Goal: Navigation & Orientation: Find specific page/section

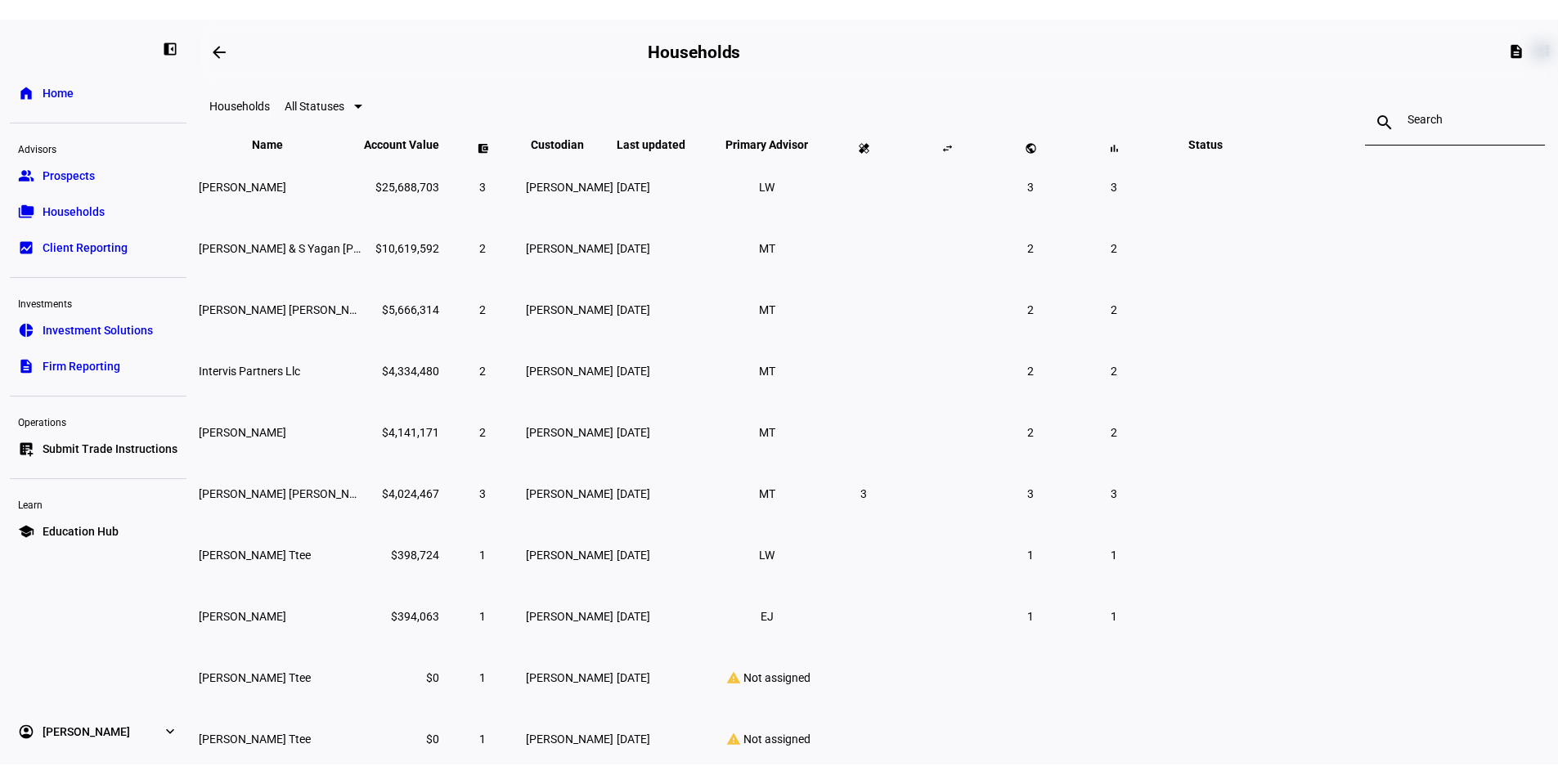
scroll to position [164, 0]
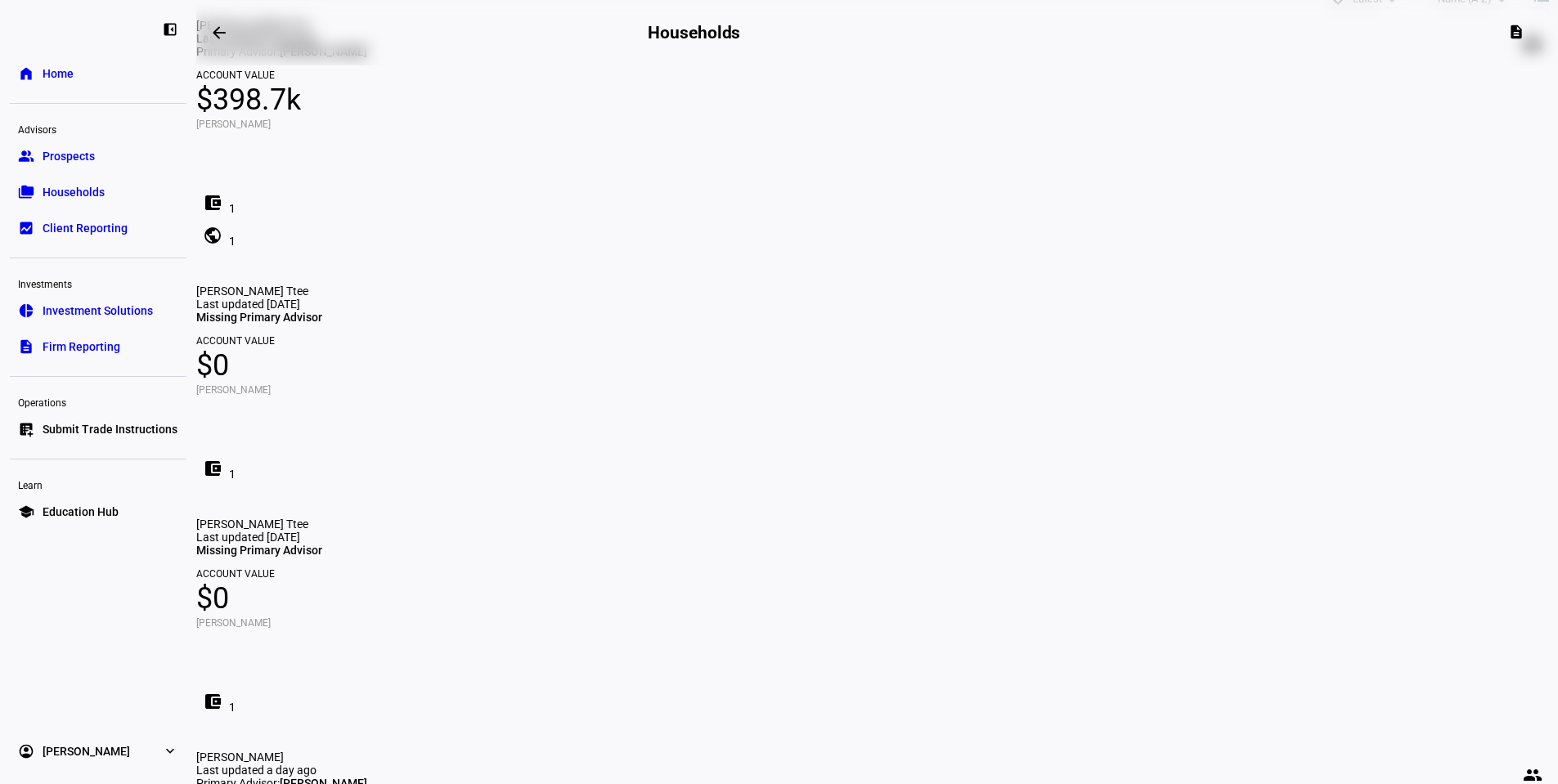
drag, startPoint x: 49, startPoint y: 145, endPoint x: 64, endPoint y: 159, distance: 20.5
click at [49, 145] on link "group Prospects" at bounding box center [98, 155] width 176 height 33
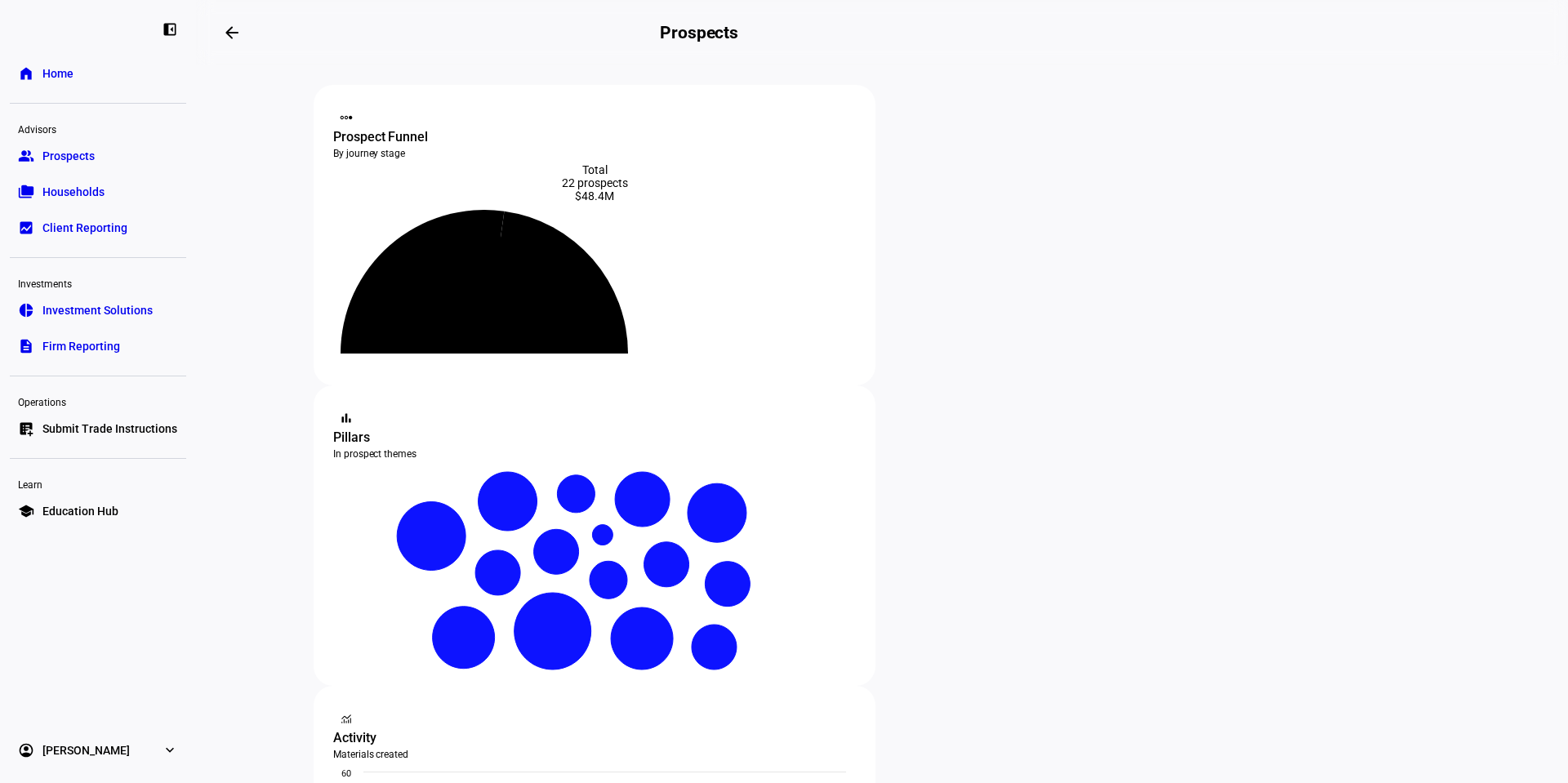
click at [121, 205] on link "folder_copy Households" at bounding box center [98, 191] width 176 height 33
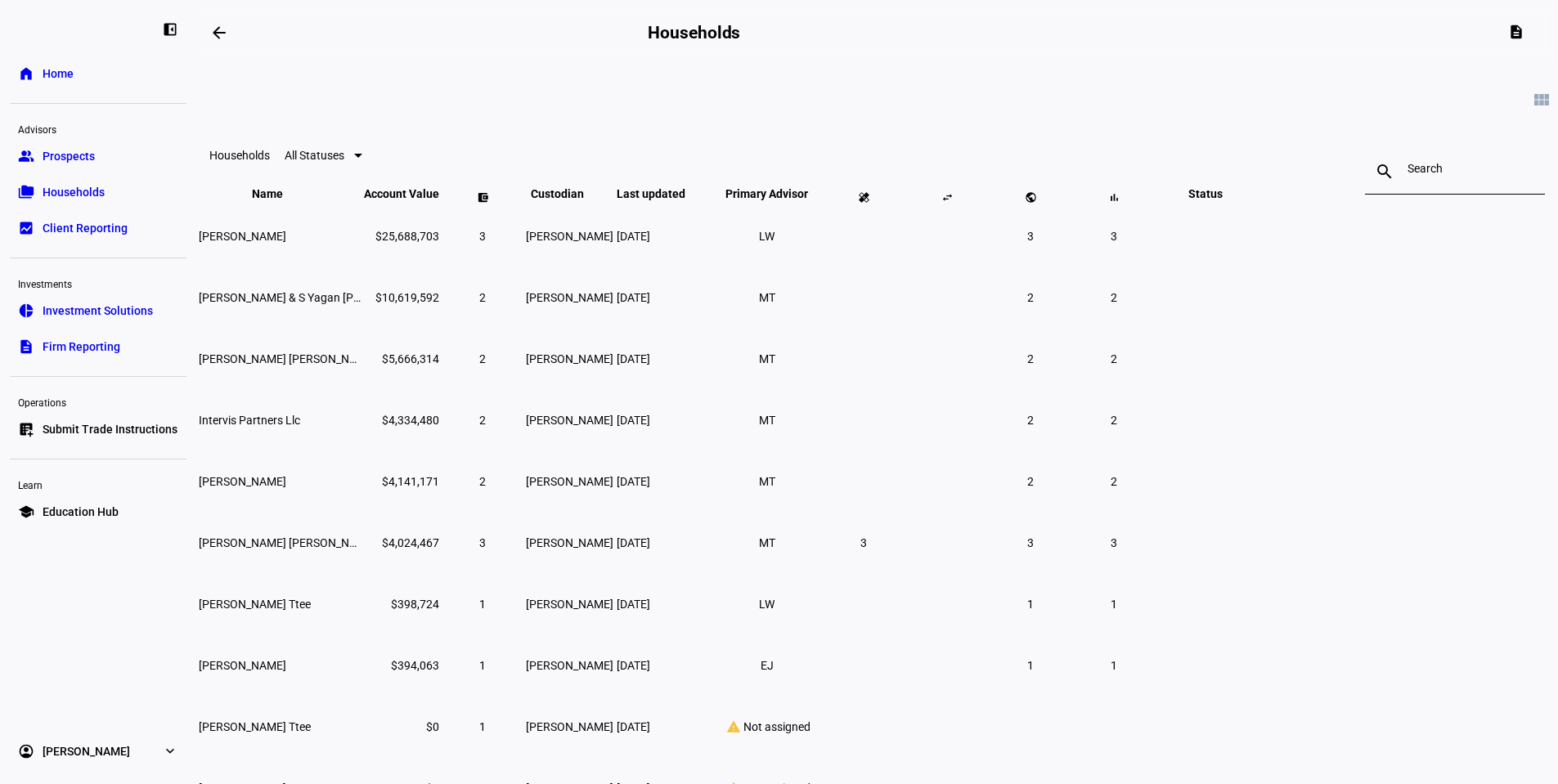
click at [131, 171] on link "group Prospects" at bounding box center [98, 155] width 176 height 33
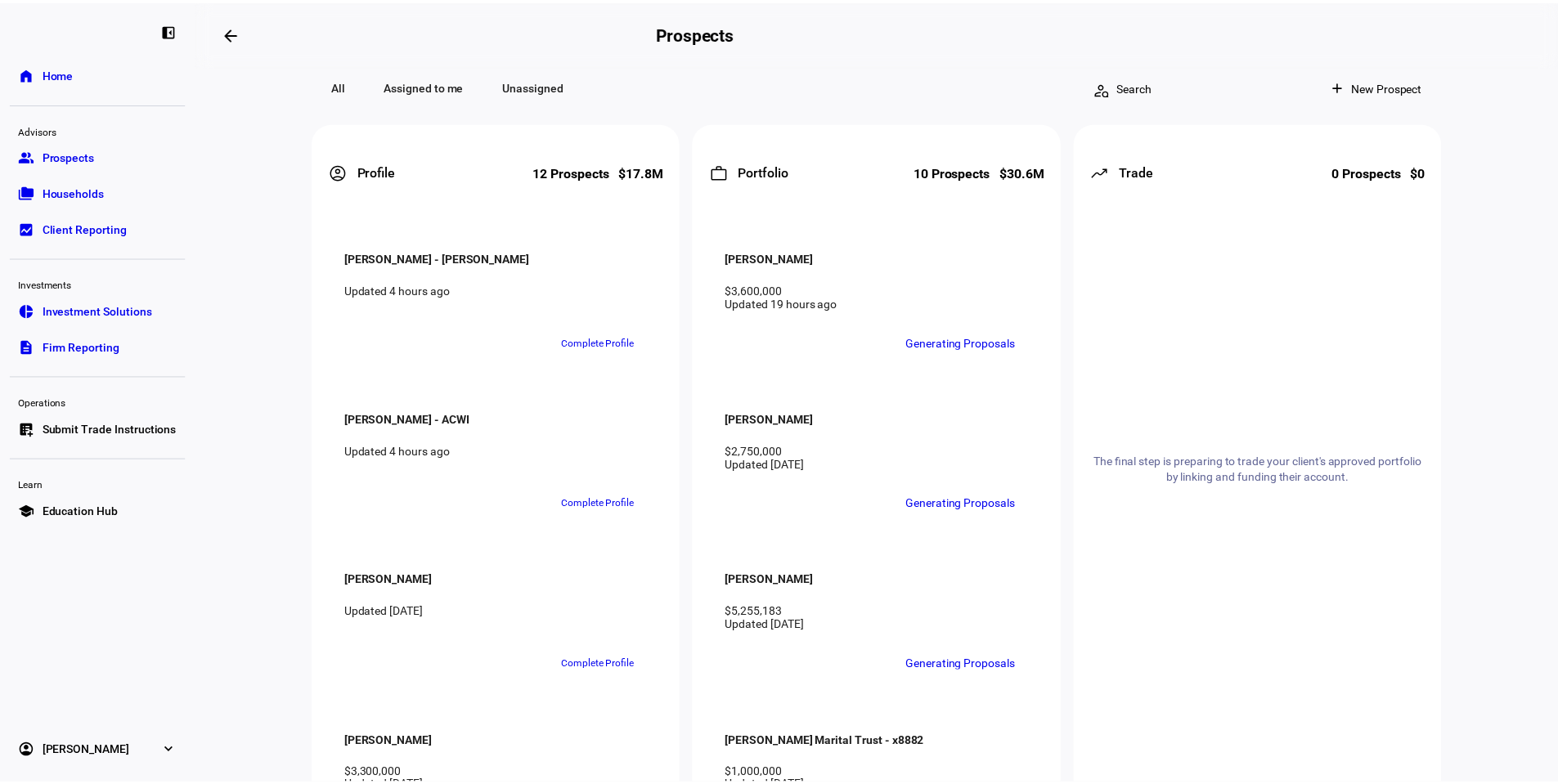
scroll to position [1705, 0]
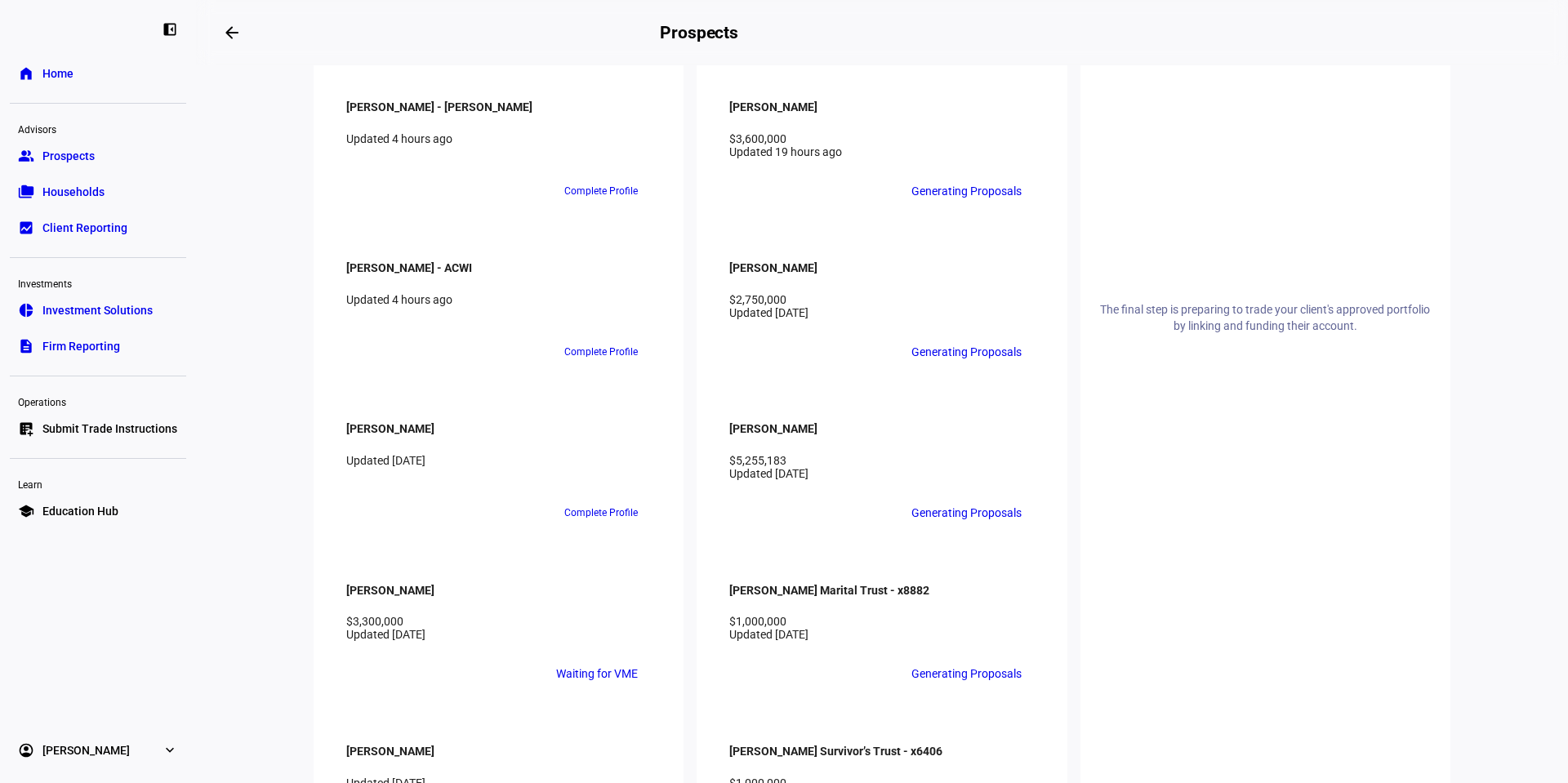
click at [96, 186] on span "Households" at bounding box center [74, 191] width 62 height 16
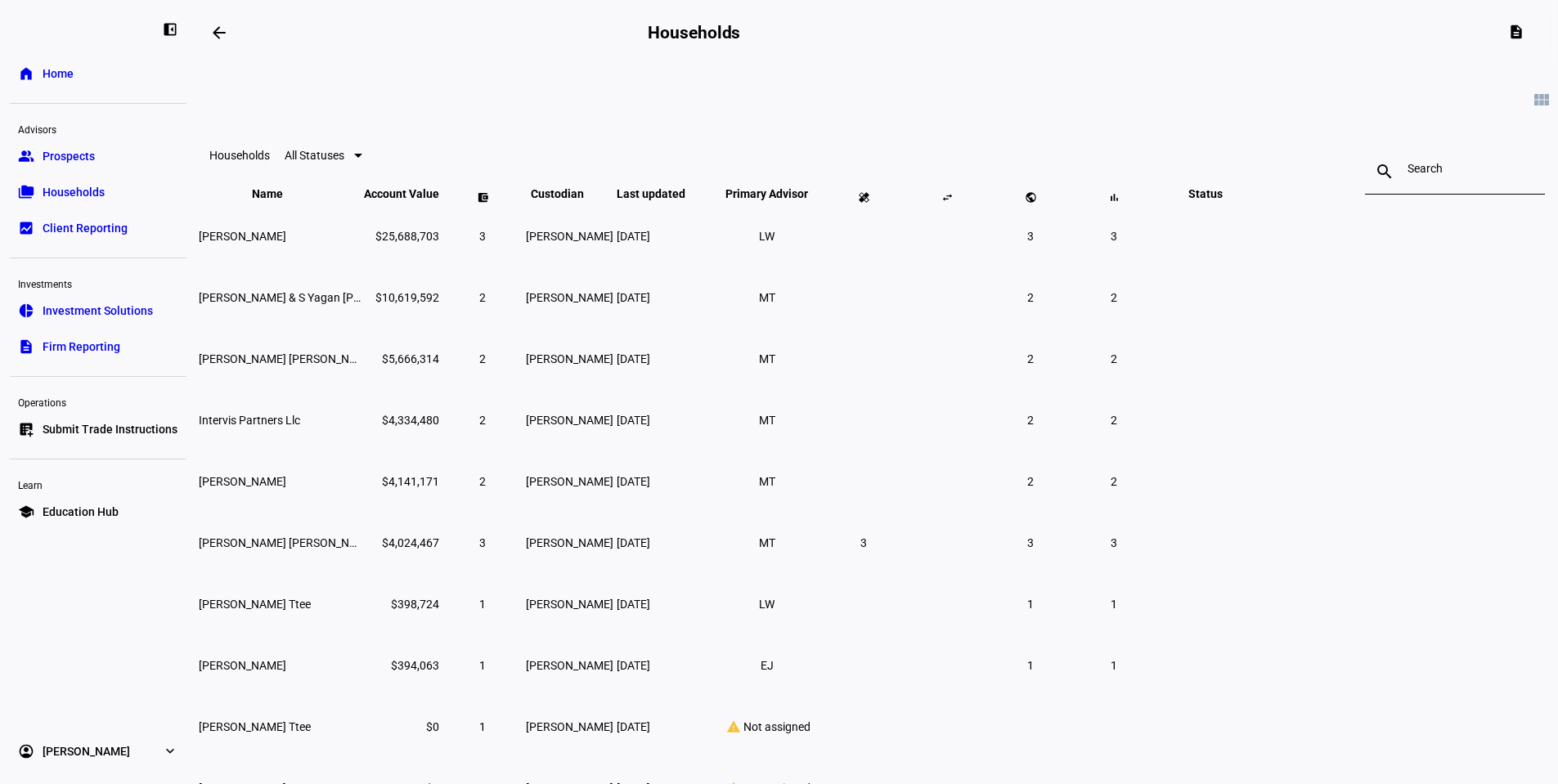
click at [118, 159] on link "group Prospects" at bounding box center [98, 155] width 176 height 33
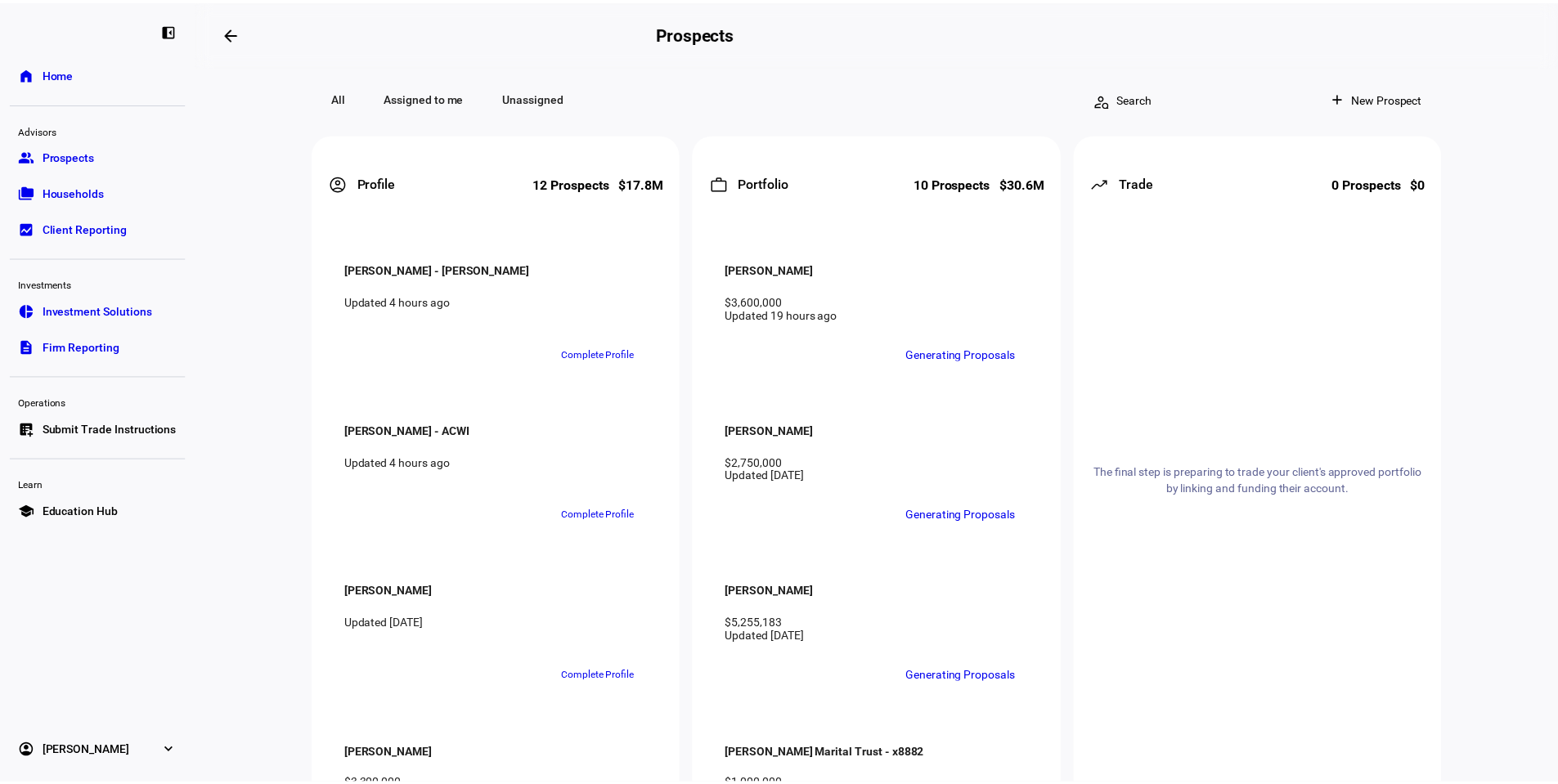
scroll to position [1705, 0]
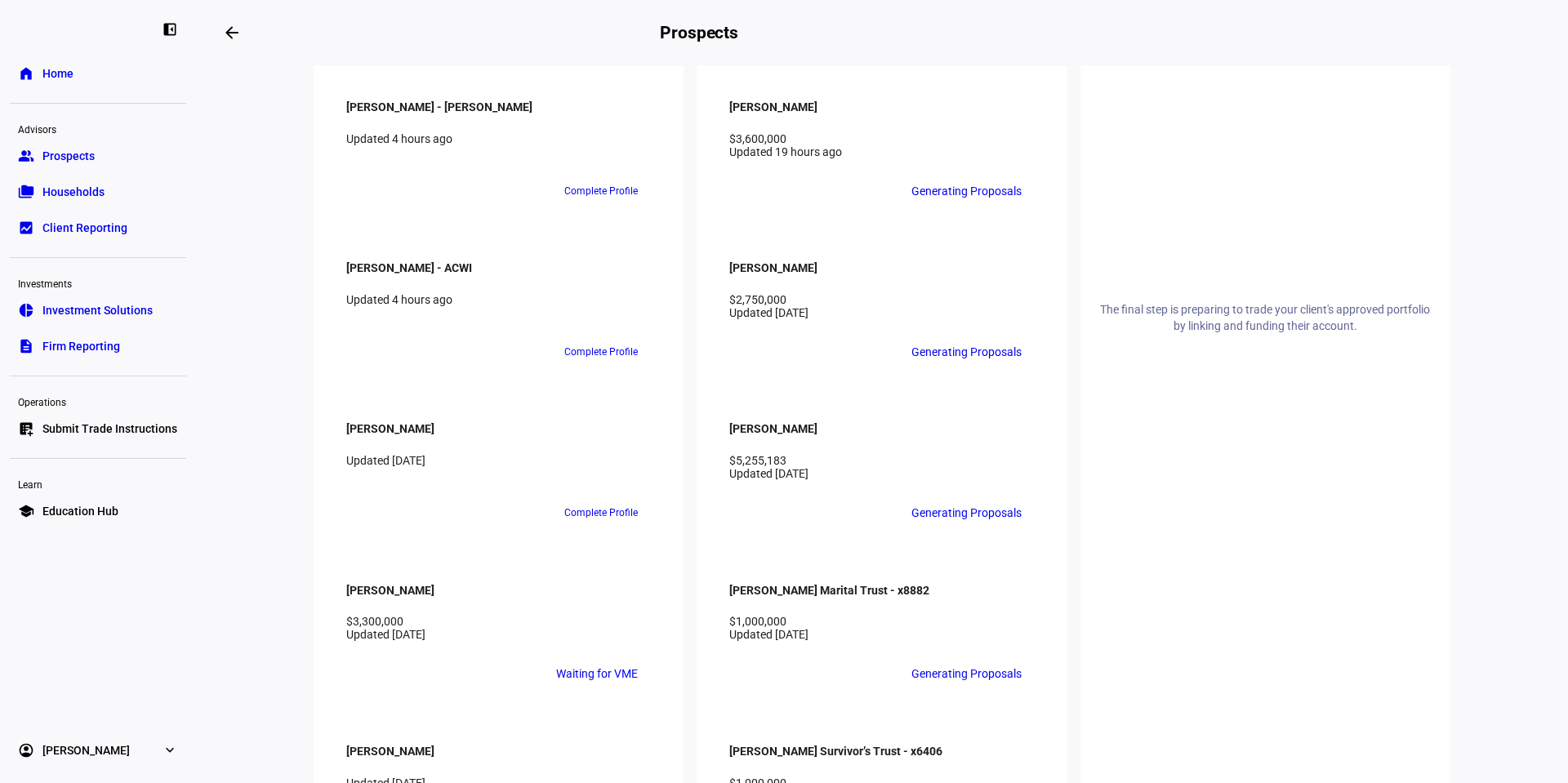
click at [76, 199] on span "Households" at bounding box center [74, 191] width 62 height 16
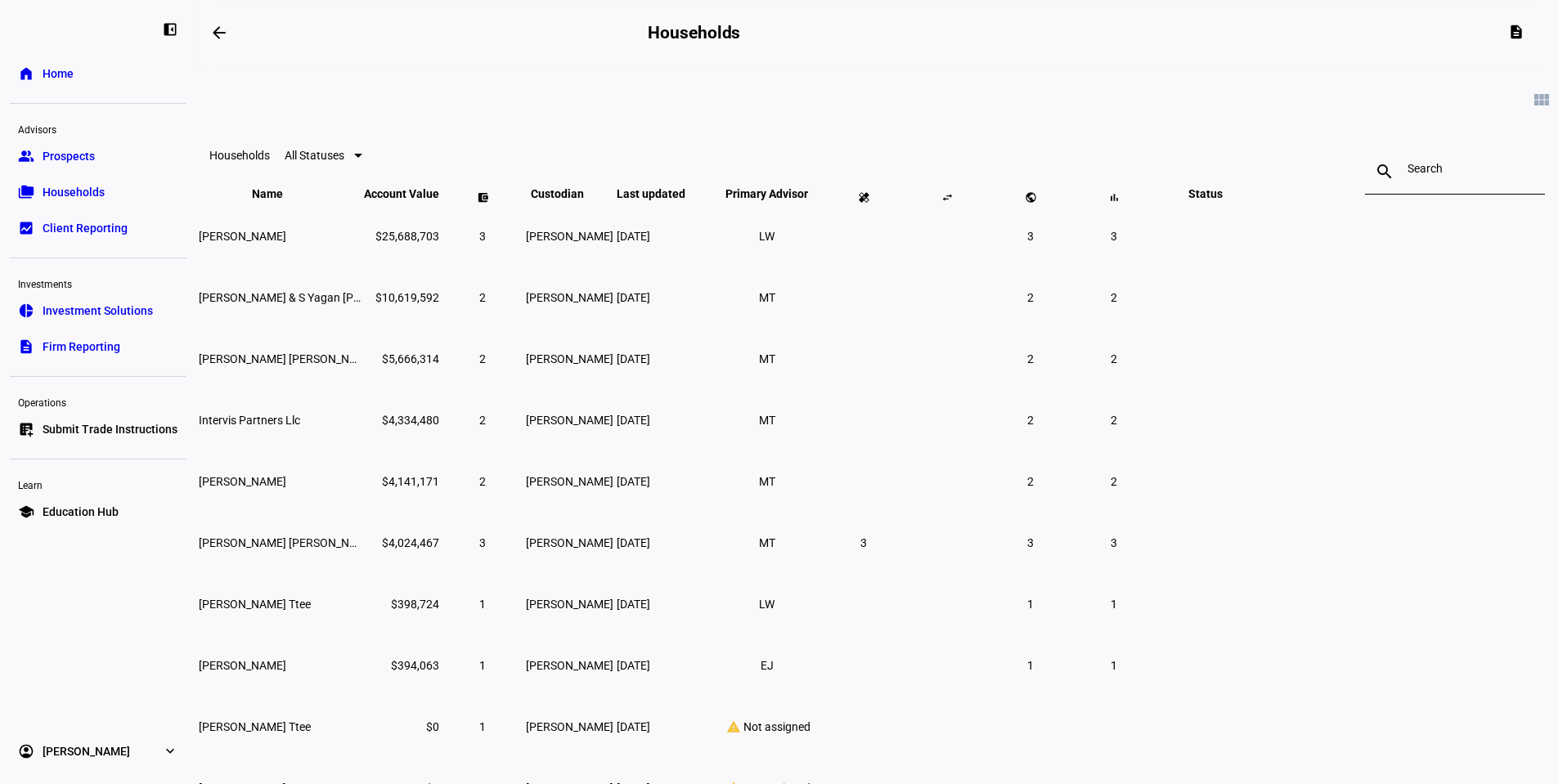
click at [114, 168] on link "group Prospects" at bounding box center [98, 155] width 176 height 33
